Goal: Communication & Community: Answer question/provide support

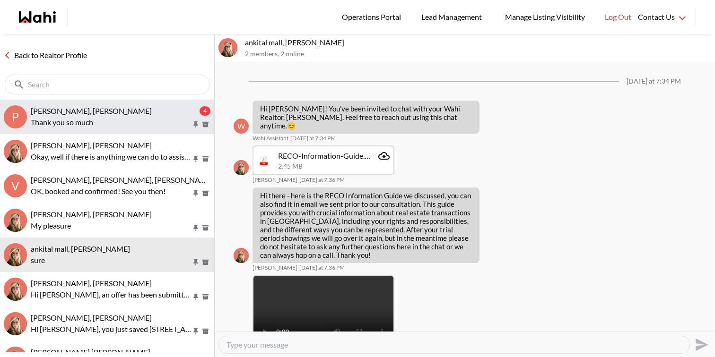
scroll to position [793, 0]
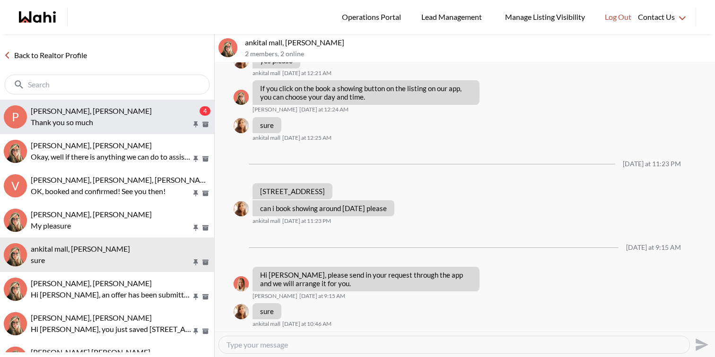
click at [150, 131] on button "P Puja Mandal, Barbara, Behnam 4 Thank you so much" at bounding box center [107, 117] width 214 height 34
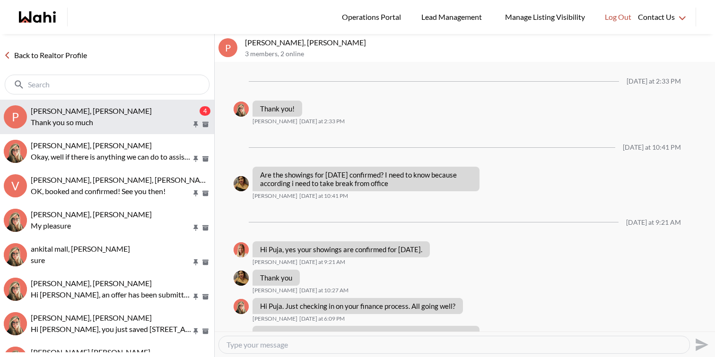
scroll to position [885, 0]
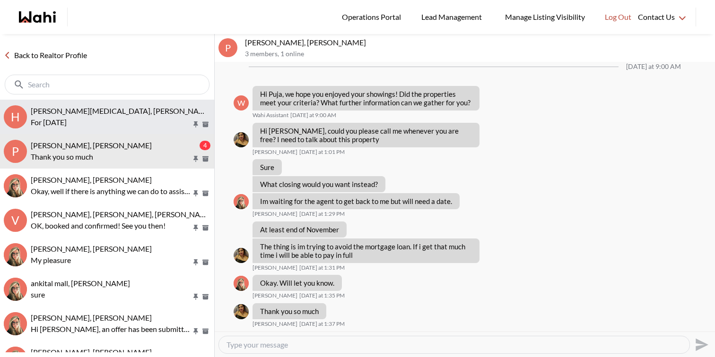
click at [158, 129] on button "H Habon Muse, Faraz For tomorrow" at bounding box center [107, 117] width 214 height 34
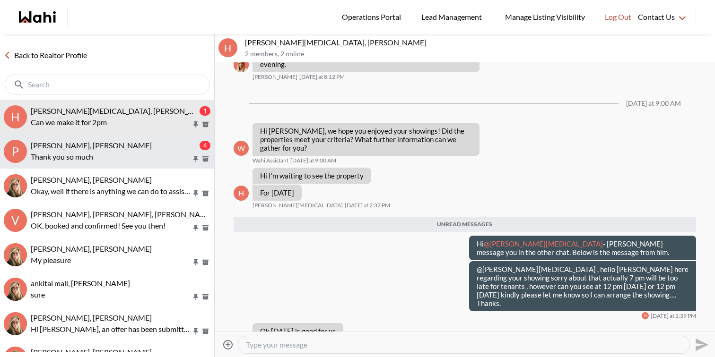
scroll to position [721, 0]
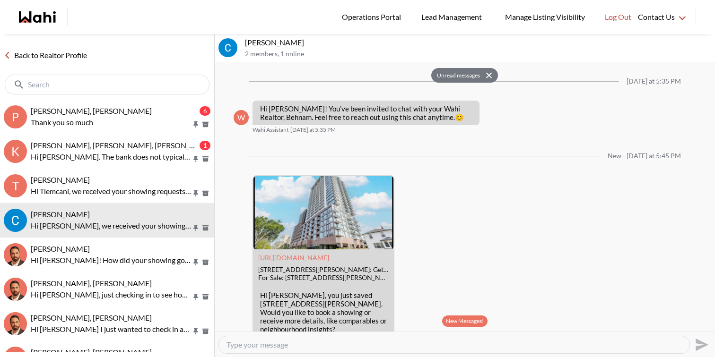
scroll to position [274, 0]
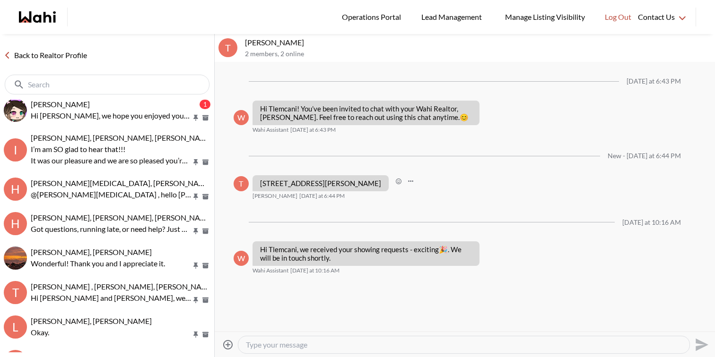
scroll to position [148, 0]
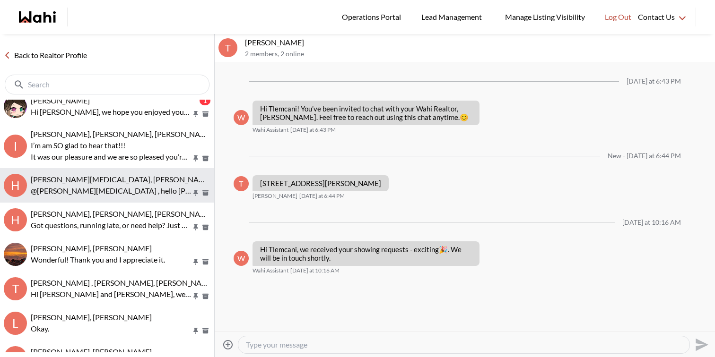
click at [131, 182] on div "Habon Muse, Paul, Faraz" at bounding box center [121, 179] width 180 height 9
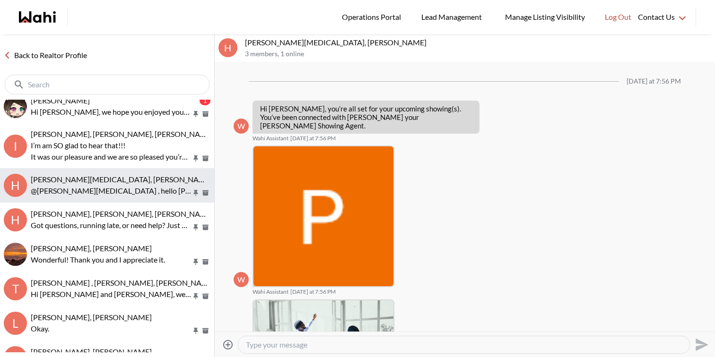
scroll to position [630, 0]
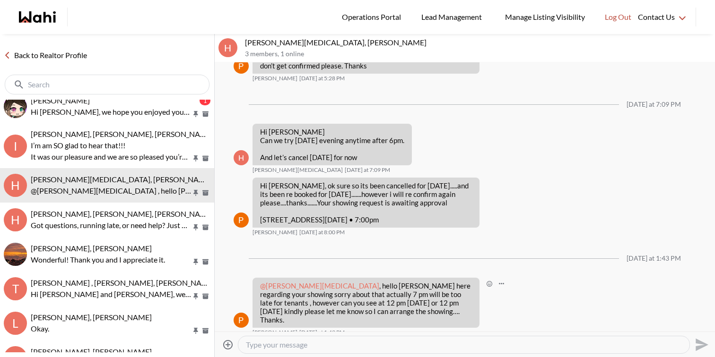
drag, startPoint x: 405, startPoint y: 314, endPoint x: 257, endPoint y: 287, distance: 150.3
click at [257, 287] on div "@Habon Muse , hello Habon Paul here regarding your showing sorry about that act…" at bounding box center [365, 303] width 227 height 50
copy p "@Habon Muse , hello Habon Paul here regarding your showing sorry about that act…"
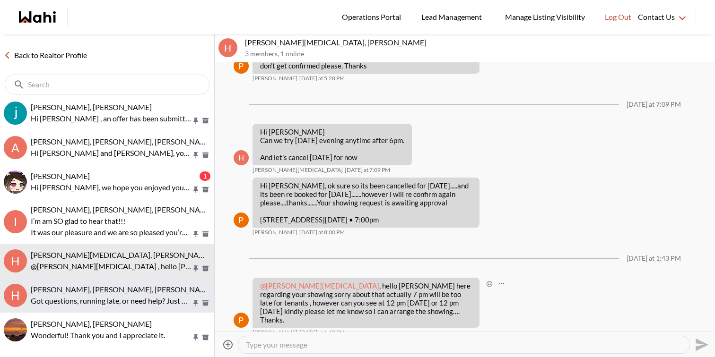
scroll to position [0, 0]
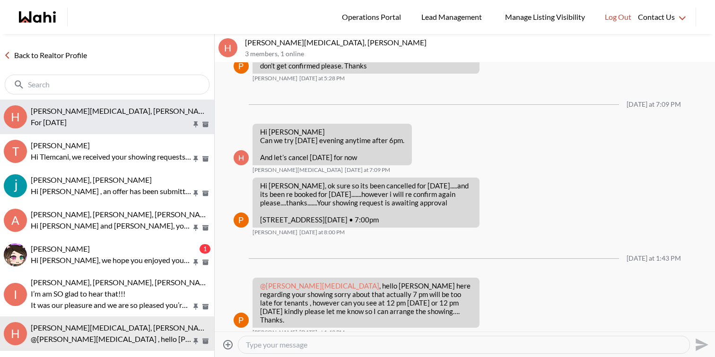
click at [161, 122] on p "For [DATE]" at bounding box center [111, 122] width 161 height 11
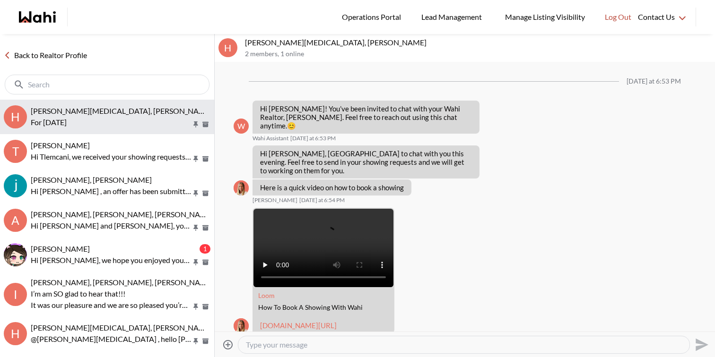
scroll to position [596, 0]
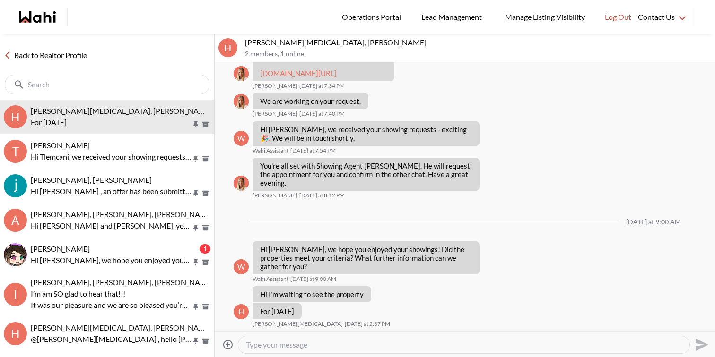
click at [300, 339] on div at bounding box center [463, 344] width 451 height 17
click at [301, 350] on div at bounding box center [463, 344] width 451 height 17
click at [301, 346] on textarea "Type your message" at bounding box center [464, 344] width 436 height 9
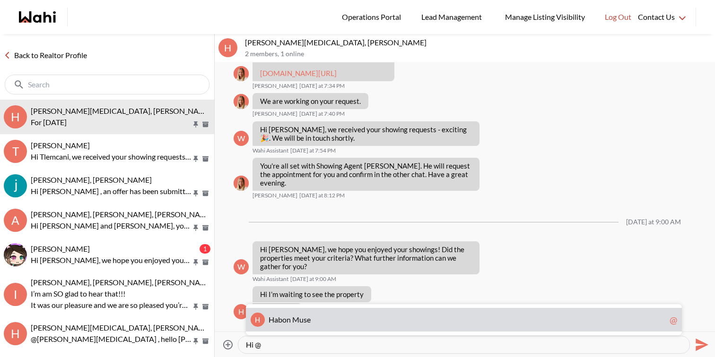
click at [305, 324] on div "H H a b o n M u s e @" at bounding box center [464, 320] width 436 height 24
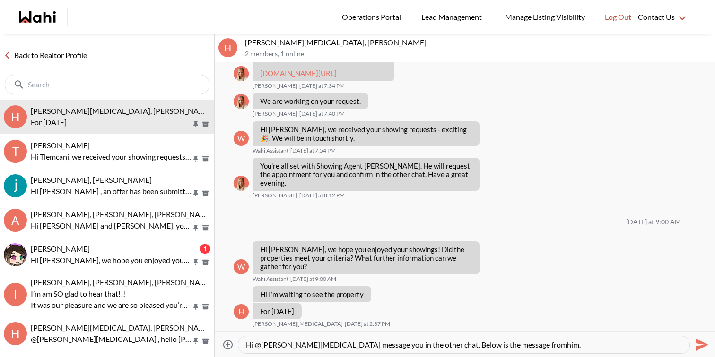
type textarea "Hi @Habon Muse - Paul message you in the other chat. Below is the message from …"
click at [546, 343] on textarea "Hi @Habon Muse - Paul message you in the other chat. Below is the message from …" at bounding box center [464, 344] width 436 height 9
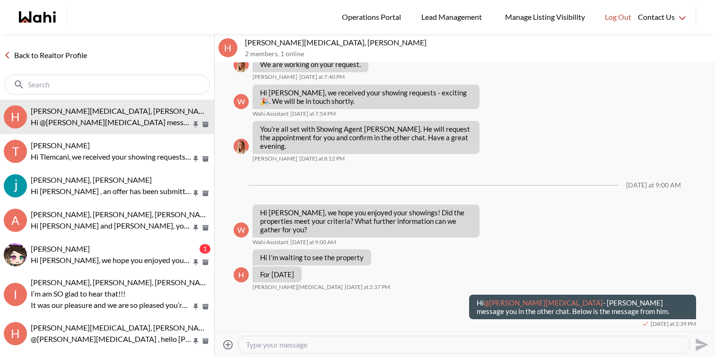
paste textarea "@[PERSON_NAME][MEDICAL_DATA] , hello [PERSON_NAME] here regarding your showing …"
type textarea "@[PERSON_NAME][MEDICAL_DATA] , hello [PERSON_NAME] here regarding your showing …"
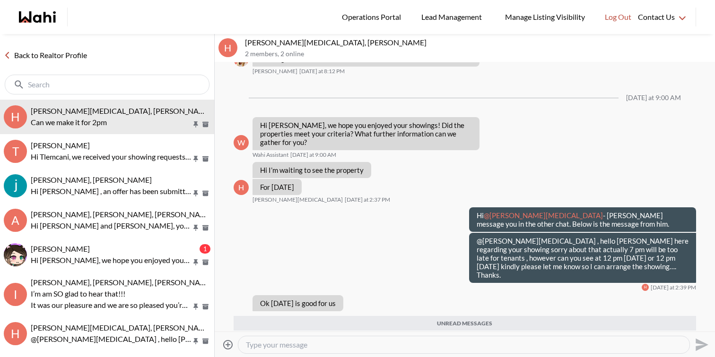
scroll to position [743, 0]
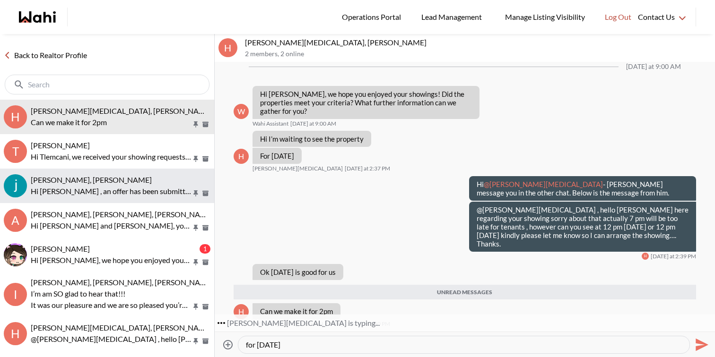
type textarea "for [DATE]?"
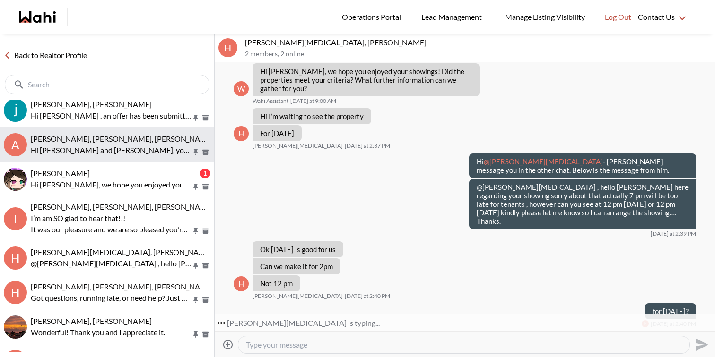
scroll to position [80, 0]
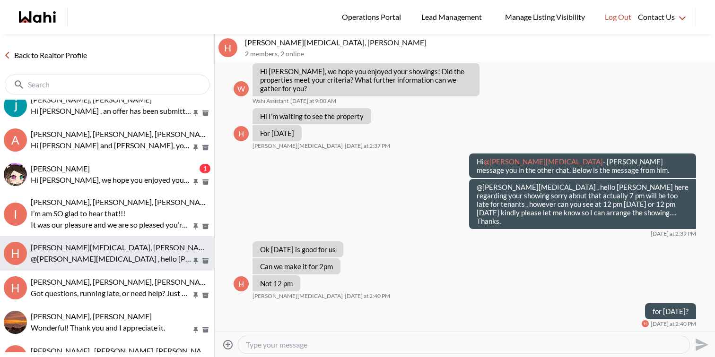
click at [104, 259] on p "@Habon Muse , hello Habon Paul here regarding your showing sorry about that act…" at bounding box center [111, 258] width 161 height 11
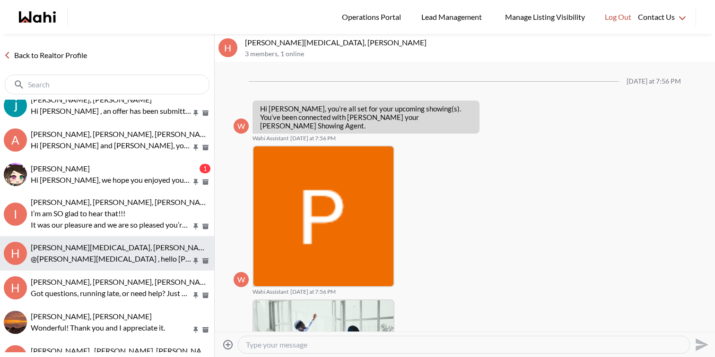
scroll to position [630, 0]
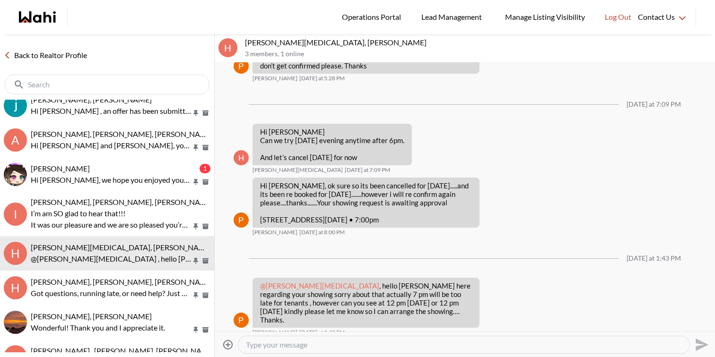
click at [367, 343] on textarea "Type your message" at bounding box center [464, 344] width 436 height 9
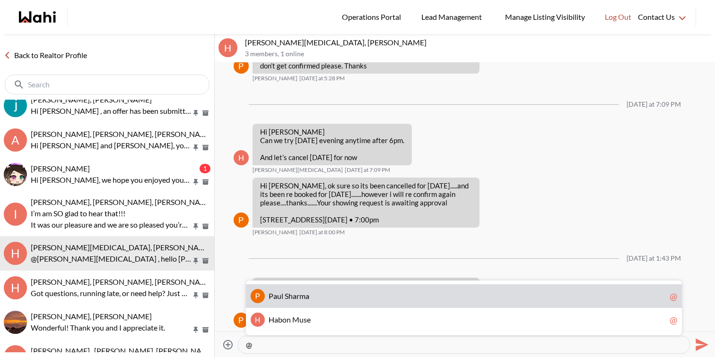
click at [359, 305] on div "P a u l S h a r m a @" at bounding box center [464, 297] width 436 height 24
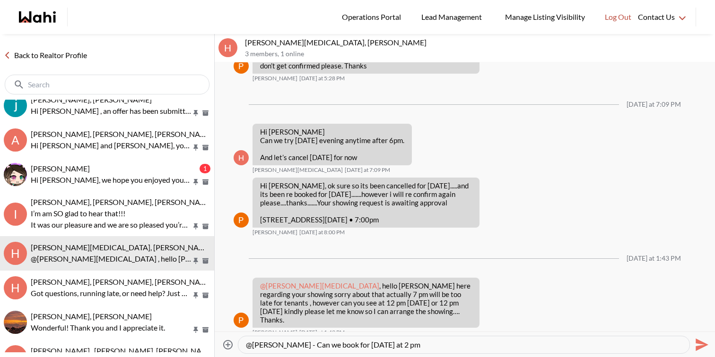
type textarea "@Paul Sharma - Can we book for Sunday at 2 pm?"
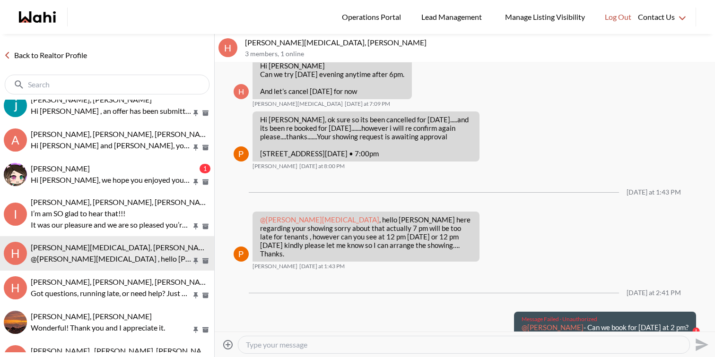
click at [647, 323] on p "@Paul Sharma - Can we book for Sunday at 2 pm?" at bounding box center [604, 327] width 167 height 9
copy div "@Paul Sharma - Can we book for Sunday at 2 pm?"
click at [596, 343] on textarea "Type your message" at bounding box center [464, 344] width 436 height 9
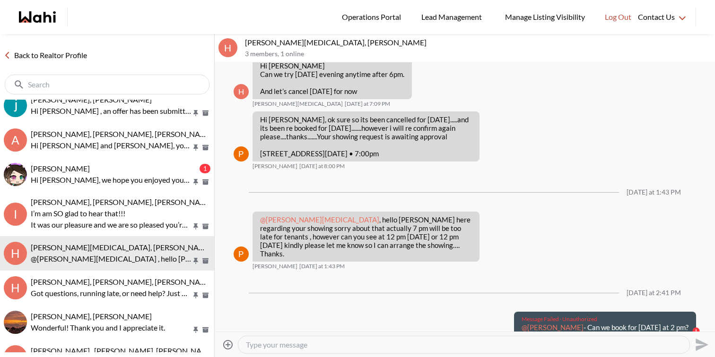
paste textarea "@Paul Sharma - Can we book for Sunday at 2 pm?"
type textarea "@Paul Sharma - Can we book for Sunday at 2 pm?"
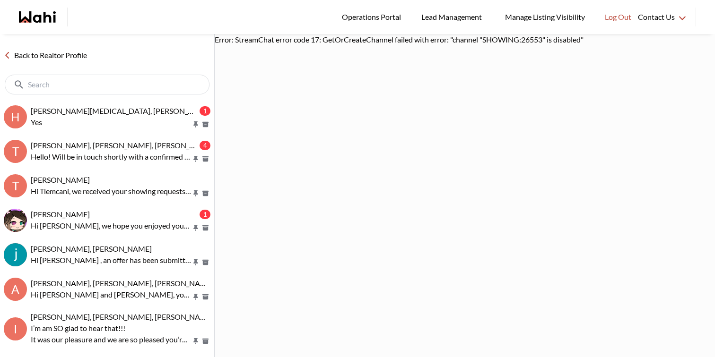
click at [131, 84] on input "text" at bounding box center [108, 84] width 160 height 9
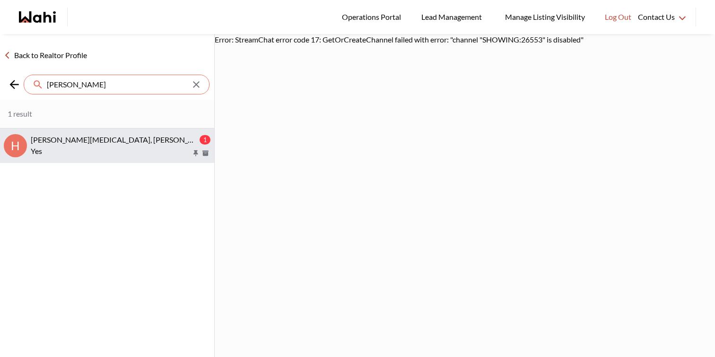
type input "habon"
click at [134, 144] on div "Habon Muse, Faraz 1 Yes" at bounding box center [121, 146] width 180 height 22
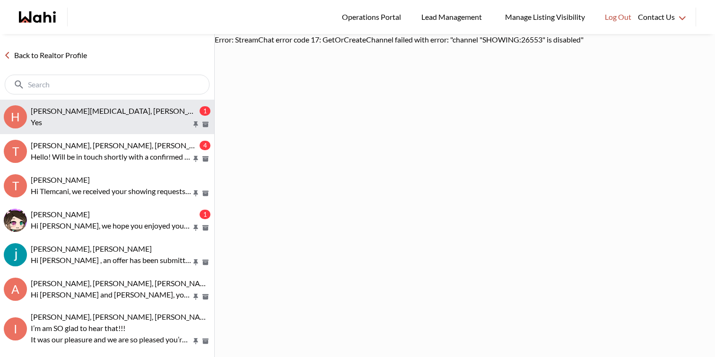
click at [137, 125] on p "Yes" at bounding box center [111, 122] width 161 height 11
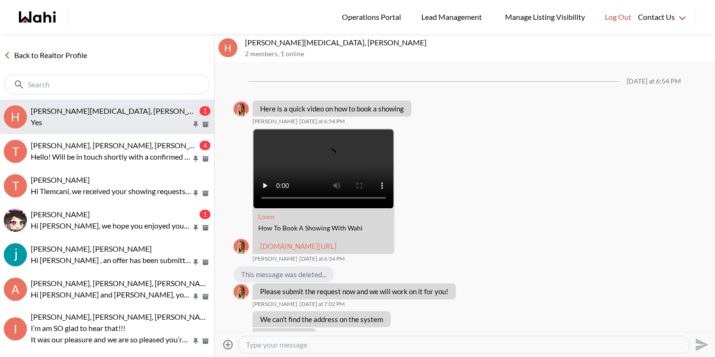
scroll to position [754, 0]
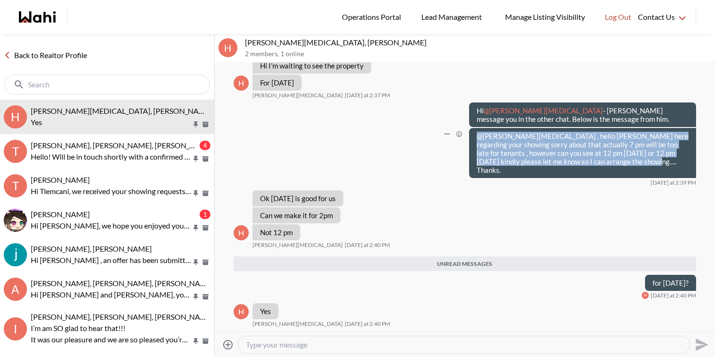
drag, startPoint x: 620, startPoint y: 171, endPoint x: 478, endPoint y: 143, distance: 144.5
click at [478, 143] on p "@[PERSON_NAME][MEDICAL_DATA] , hello [PERSON_NAME] here regarding your showing …" at bounding box center [582, 153] width 212 height 43
copy p "@[PERSON_NAME][MEDICAL_DATA] , hello [PERSON_NAME] here regarding your showing …"
